Goal: Information Seeking & Learning: Learn about a topic

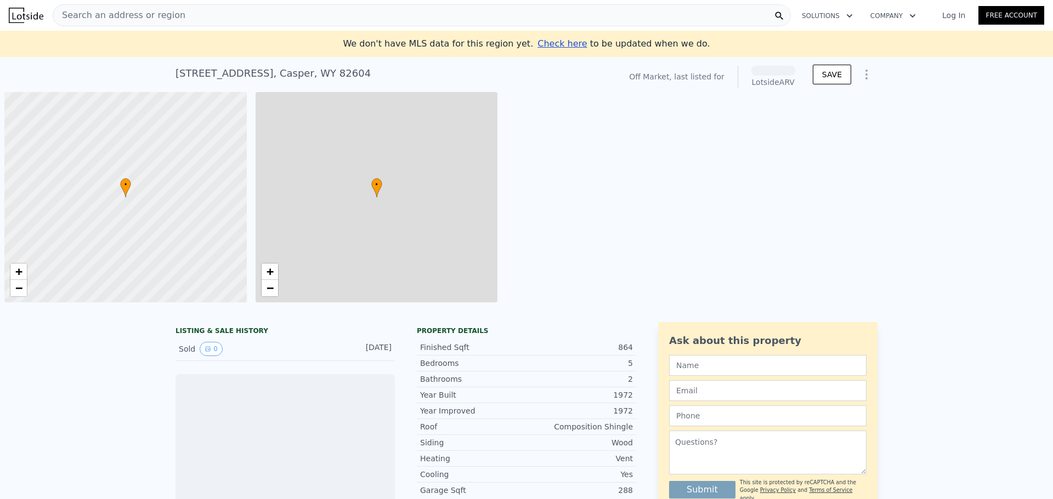
scroll to position [0, 4]
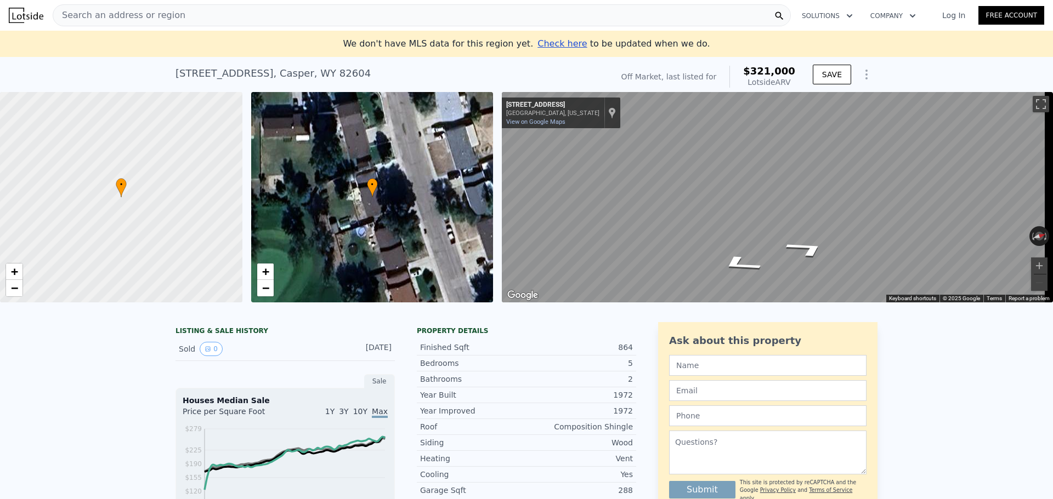
click at [225, 15] on div "Search an address or region" at bounding box center [422, 15] width 738 height 22
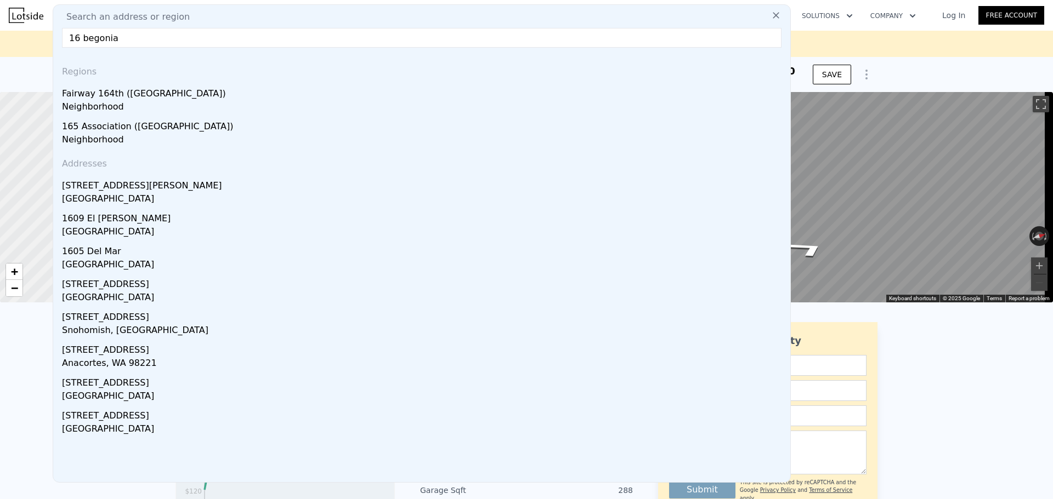
type input "16 begonia"
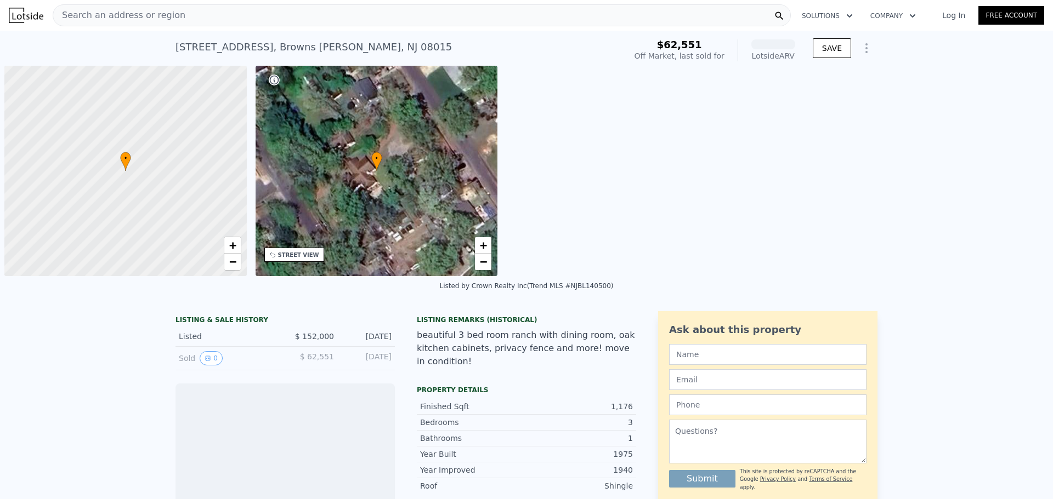
scroll to position [0, 4]
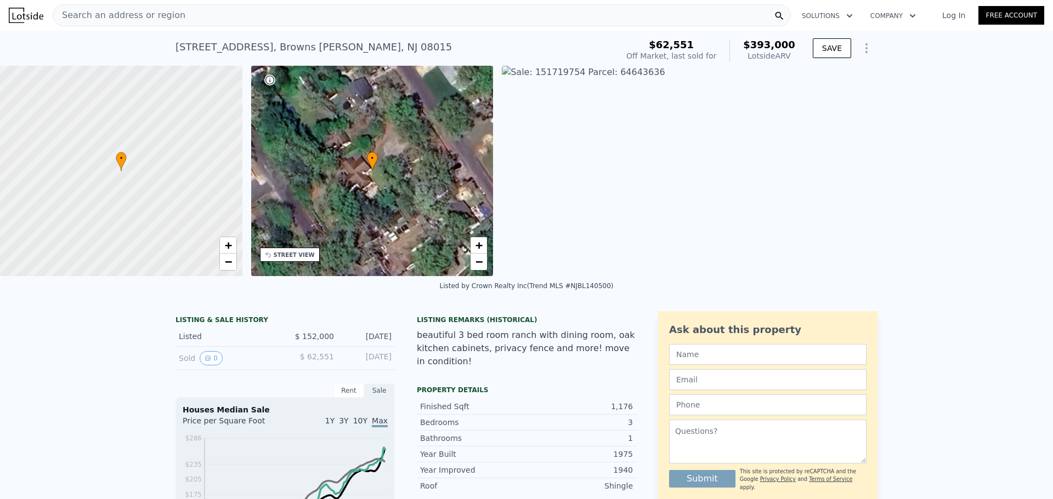
click at [399, 11] on div "Search an address or region" at bounding box center [422, 15] width 738 height 22
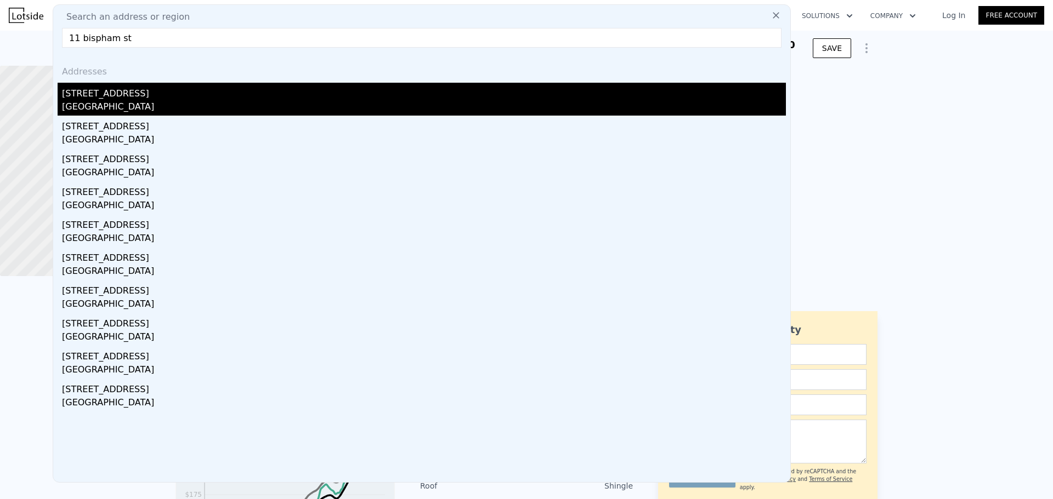
type input "11 bispham st"
click at [166, 110] on div "Burlington County, NJ 08060" at bounding box center [424, 107] width 724 height 15
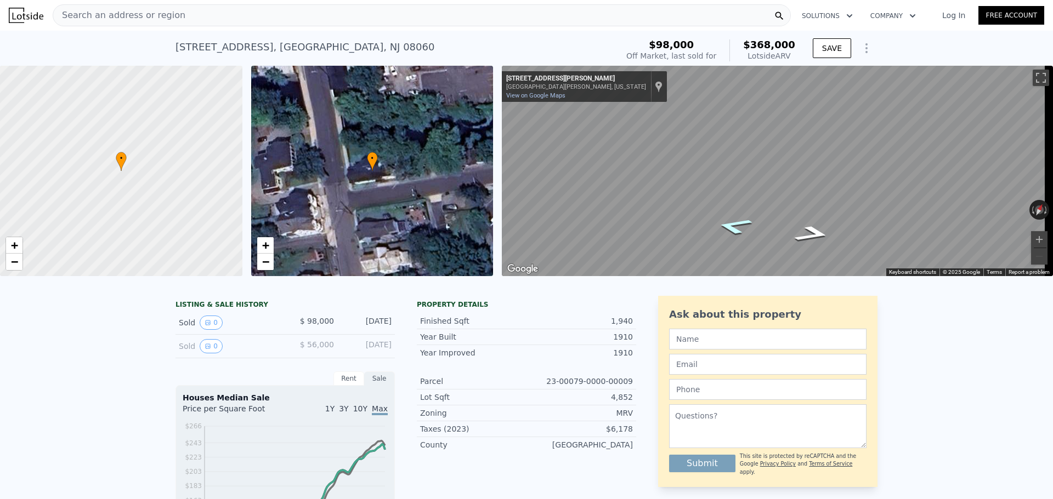
click at [737, 228] on icon "Go West, Charles St" at bounding box center [734, 226] width 67 height 25
click at [737, 228] on icon "Go Southwest, Bispham St" at bounding box center [732, 230] width 51 height 21
click at [811, 227] on icon "Go South, Bispham St" at bounding box center [813, 232] width 63 height 24
click at [779, 216] on icon "Go Northeast, Charles St" at bounding box center [768, 216] width 71 height 18
click at [781, 215] on icon "Go East, Charles St" at bounding box center [782, 216] width 75 height 20
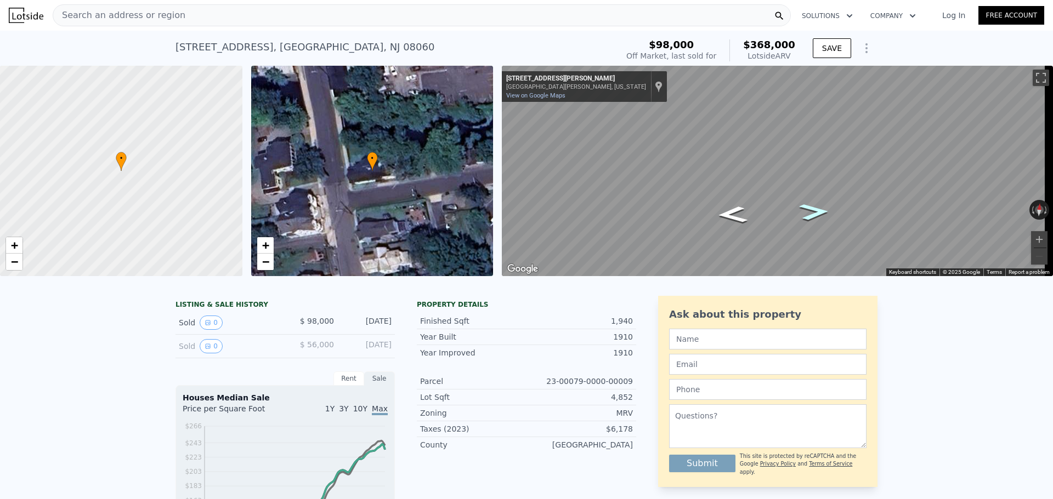
click at [817, 209] on icon "Go East, Charles St" at bounding box center [813, 212] width 55 height 25
click at [812, 209] on icon "Go East, Charles St" at bounding box center [813, 212] width 55 height 25
